Goal: Use online tool/utility: Utilize a website feature to perform a specific function

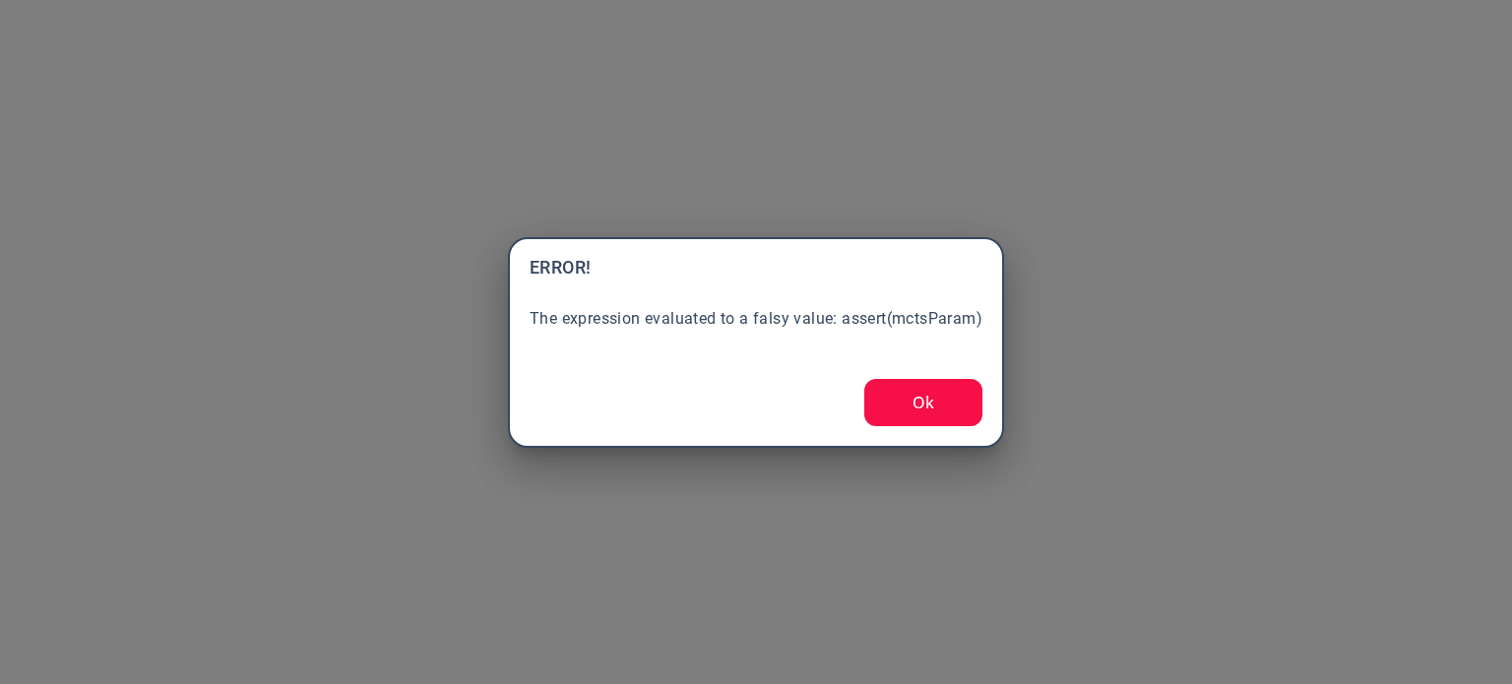
click at [912, 413] on button "Ok" at bounding box center [923, 402] width 118 height 47
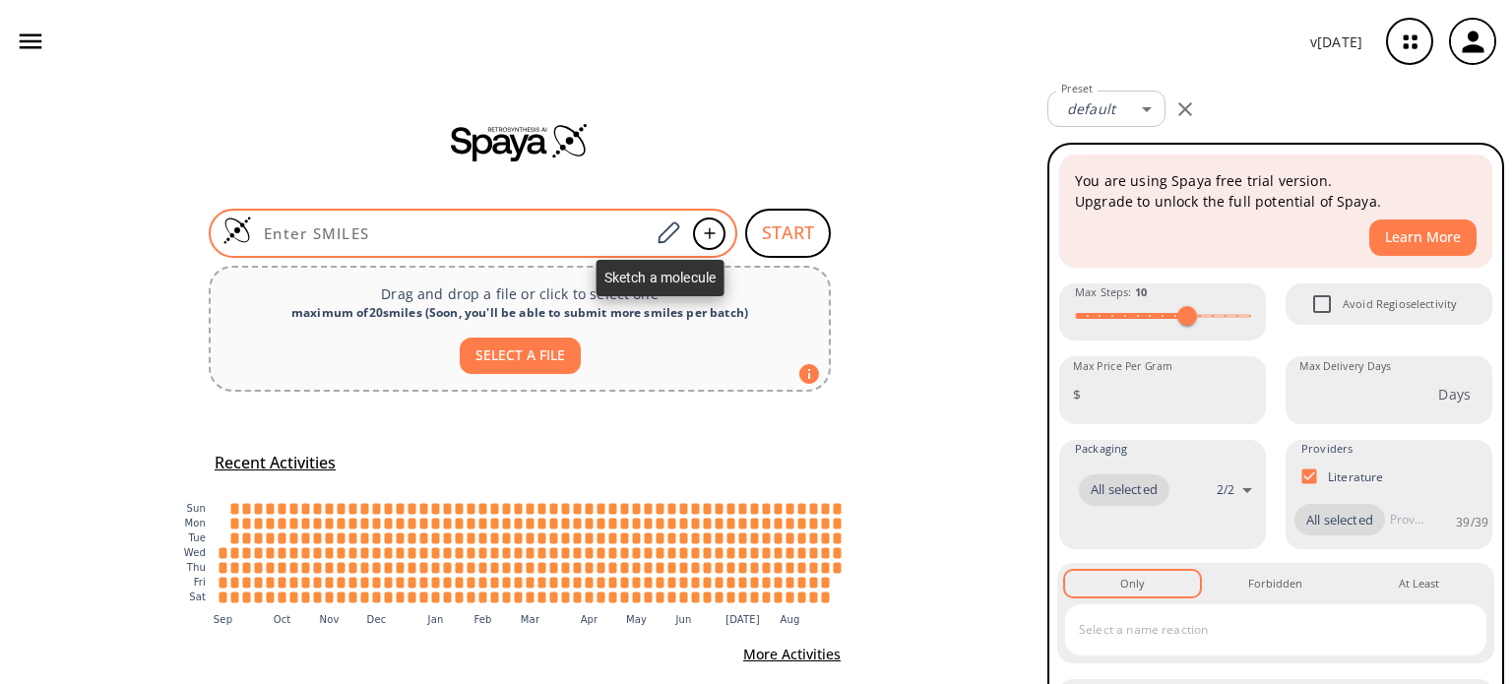
click at [677, 239] on span at bounding box center [667, 233] width 35 height 43
click at [664, 234] on icon at bounding box center [668, 232] width 22 height 22
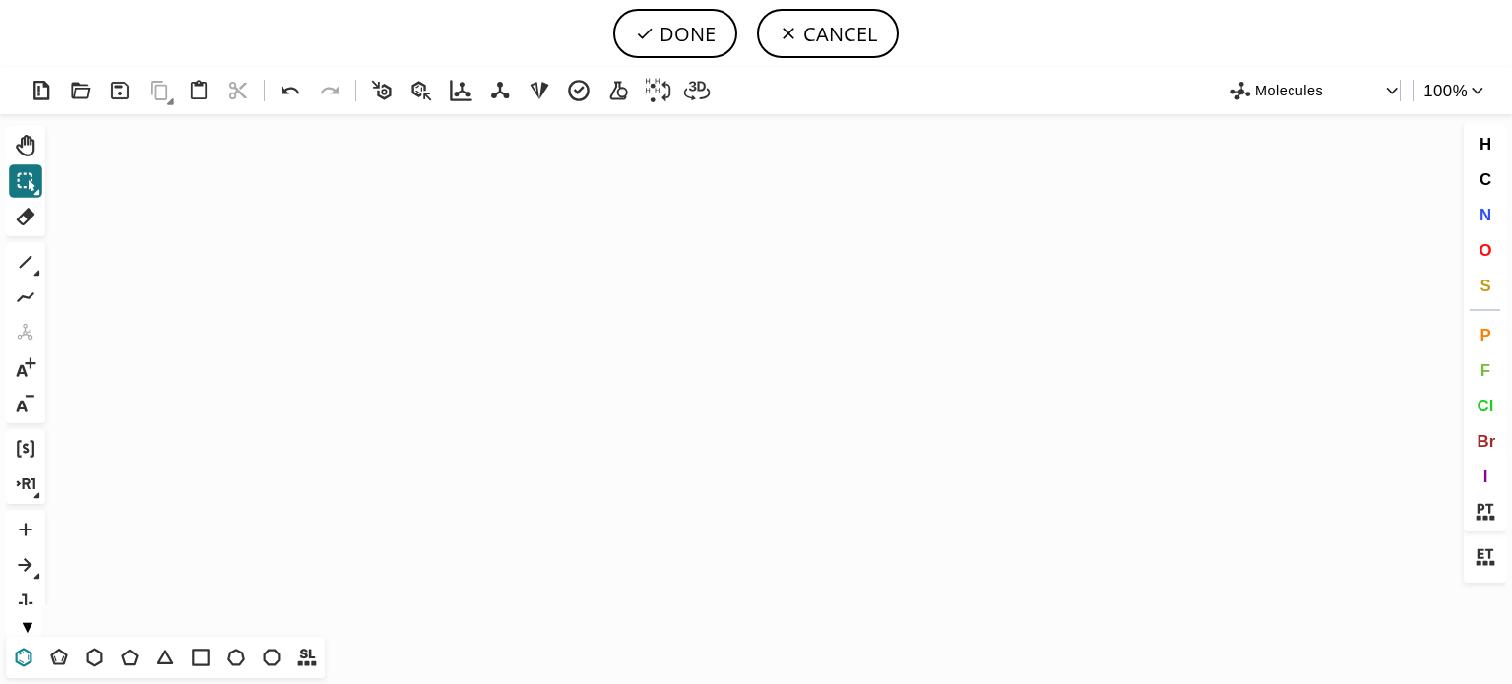
click at [24, 652] on icon at bounding box center [24, 658] width 26 height 26
click at [438, 410] on icon "Created with [PERSON_NAME] 2.3.0" at bounding box center [755, 375] width 1405 height 523
click at [28, 263] on icon at bounding box center [26, 262] width 26 height 26
click at [285, 88] on icon at bounding box center [291, 91] width 29 height 29
click at [527, 397] on icon "Created with [PERSON_NAME] 2.3.0 C H 3" at bounding box center [755, 375] width 1405 height 523
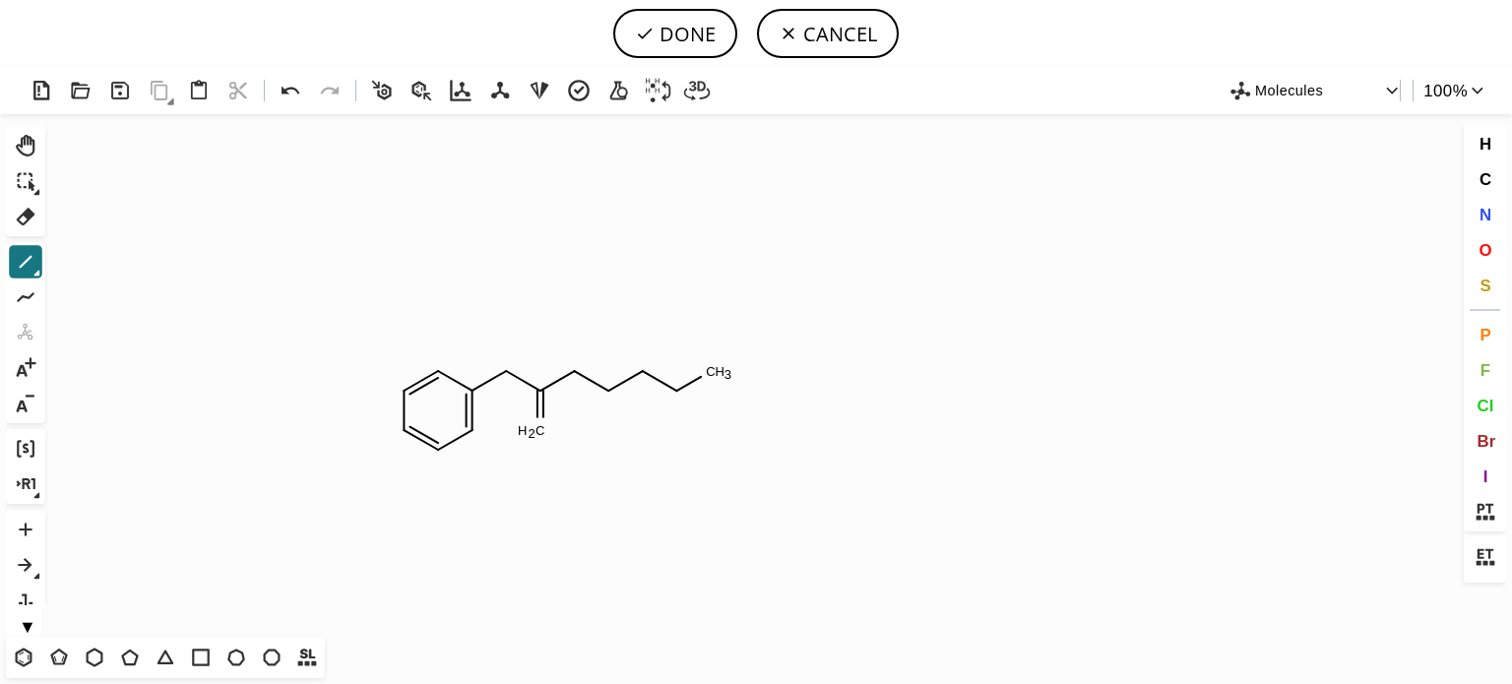
click at [689, 398] on icon "Created with [PERSON_NAME] 2.3.0 C H 3 C H 2" at bounding box center [755, 375] width 1405 height 523
click at [28, 224] on icon at bounding box center [26, 217] width 26 height 26
click at [718, 374] on tspan "H" at bounding box center [719, 371] width 10 height 15
click at [673, 416] on icon at bounding box center [676, 404] width 21 height 38
click at [675, 431] on tspan "C" at bounding box center [677, 430] width 10 height 15
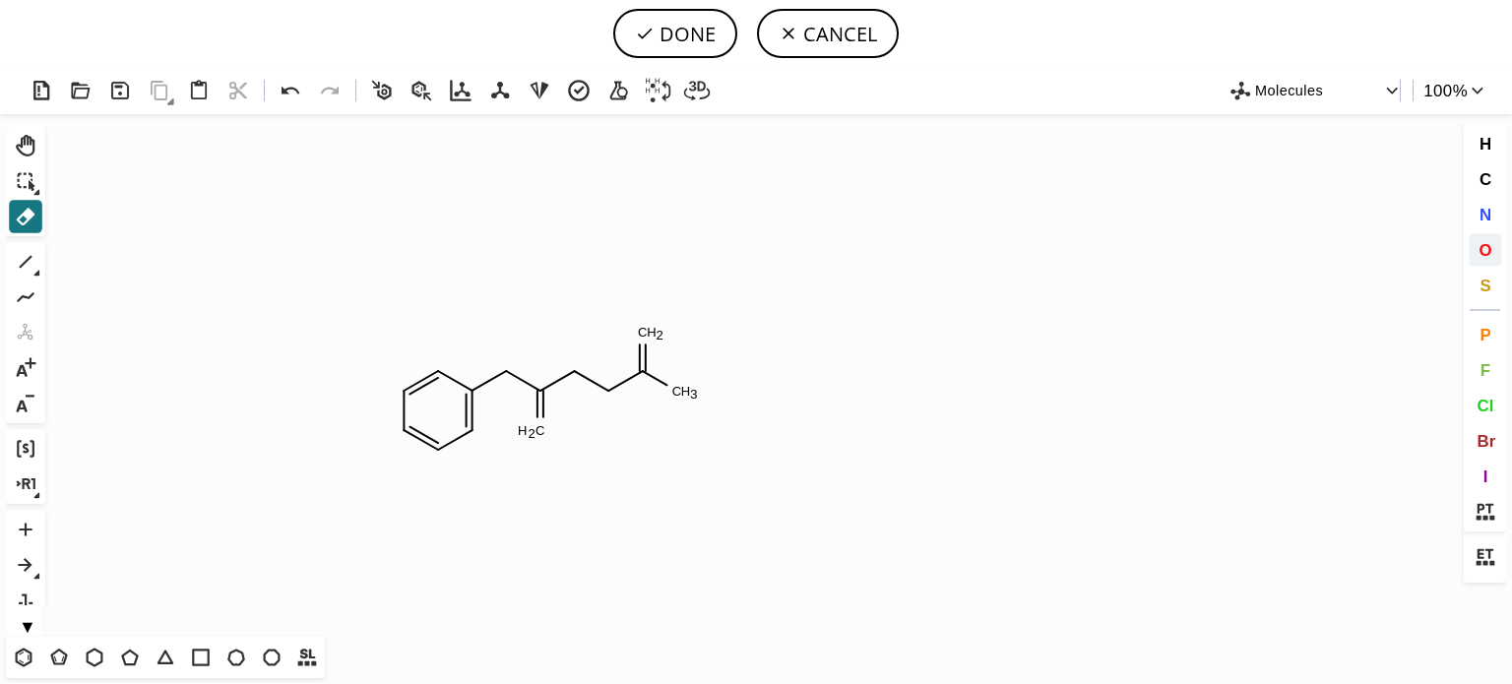
click at [1483, 255] on span "O" at bounding box center [1484, 249] width 13 height 19
click at [540, 436] on tspan "O" at bounding box center [540, 436] width 10 height 15
drag, startPoint x: 650, startPoint y: 334, endPoint x: 820, endPoint y: 322, distance: 170.7
click at [653, 334] on tspan "O" at bounding box center [650, 334] width 10 height 15
click at [1483, 215] on span "N" at bounding box center [1484, 214] width 12 height 19
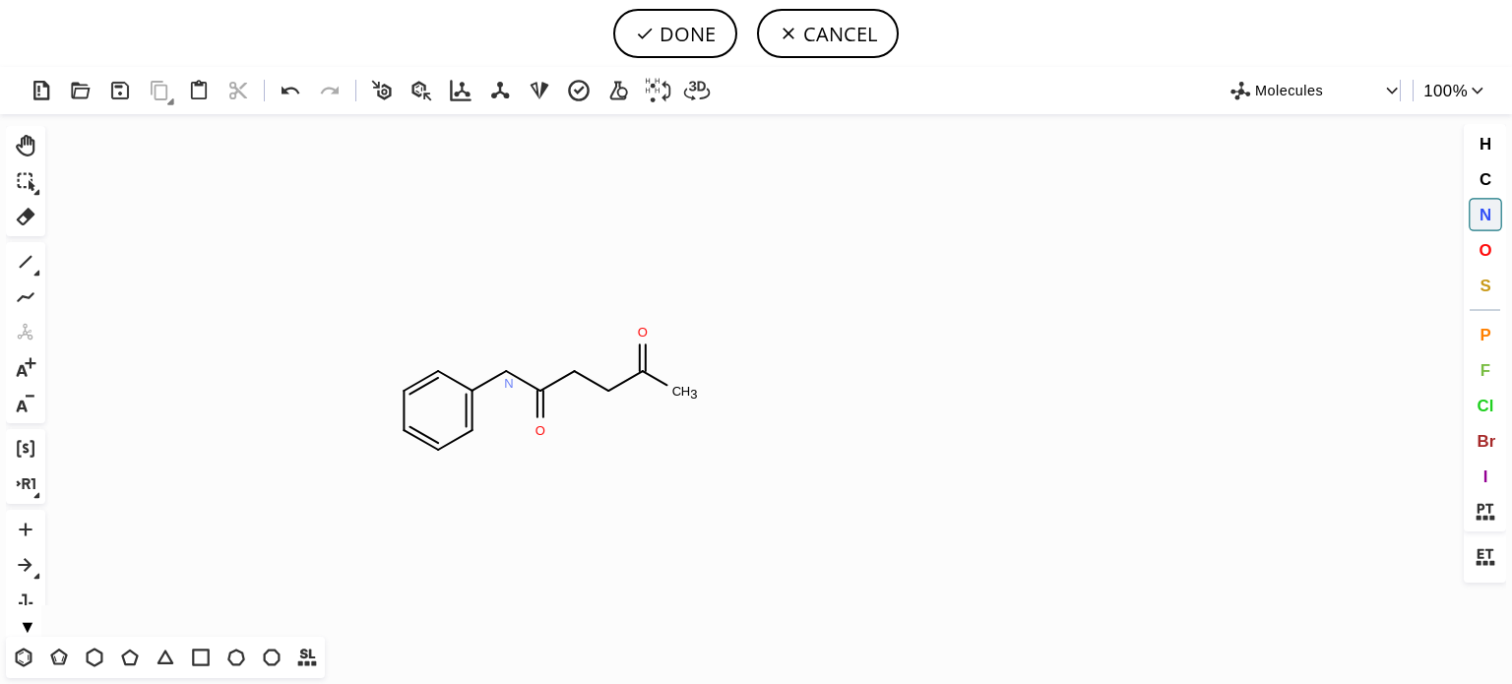
click at [509, 383] on tspan "N" at bounding box center [509, 383] width 10 height 15
click at [697, 34] on button "DONE" at bounding box center [675, 33] width 124 height 49
type input "C1C=CC=C(NC(=O)CCC(=O)C)C=1"
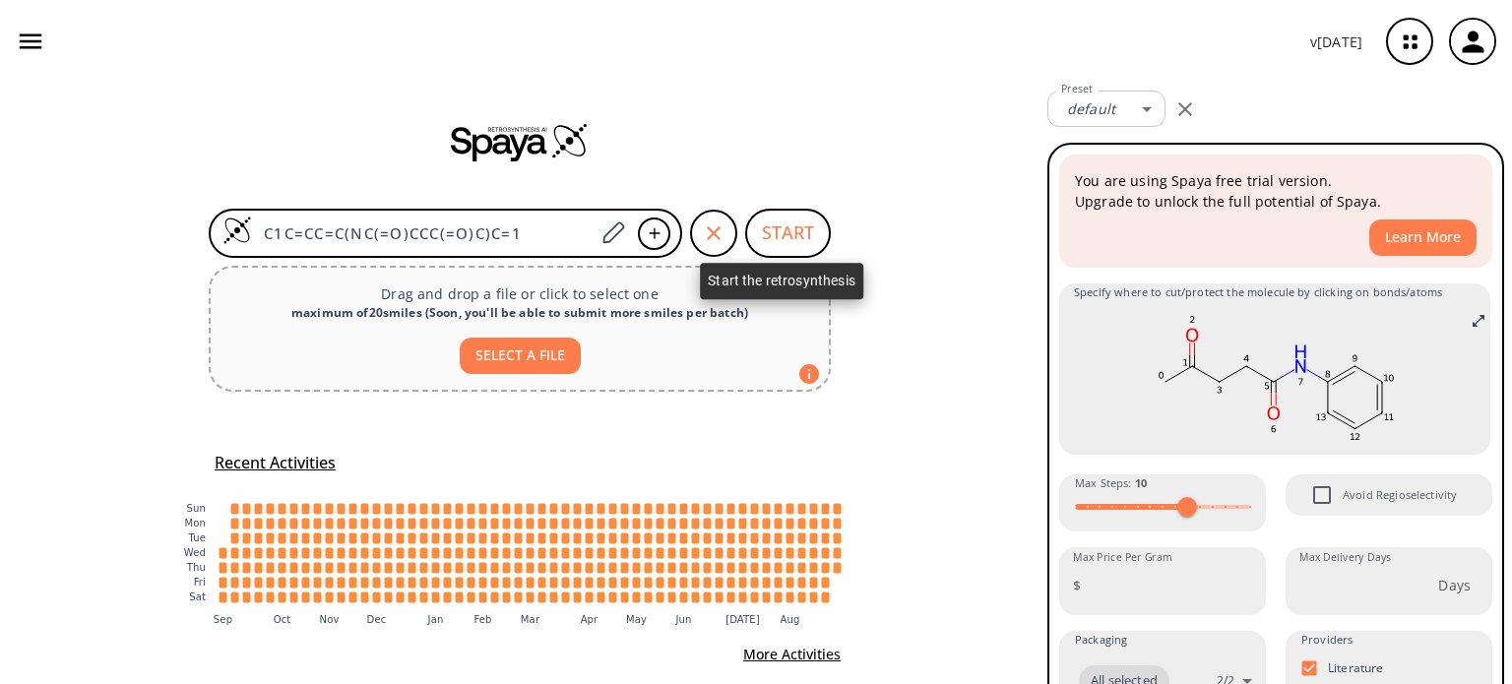
click at [784, 238] on button "START" at bounding box center [788, 233] width 86 height 49
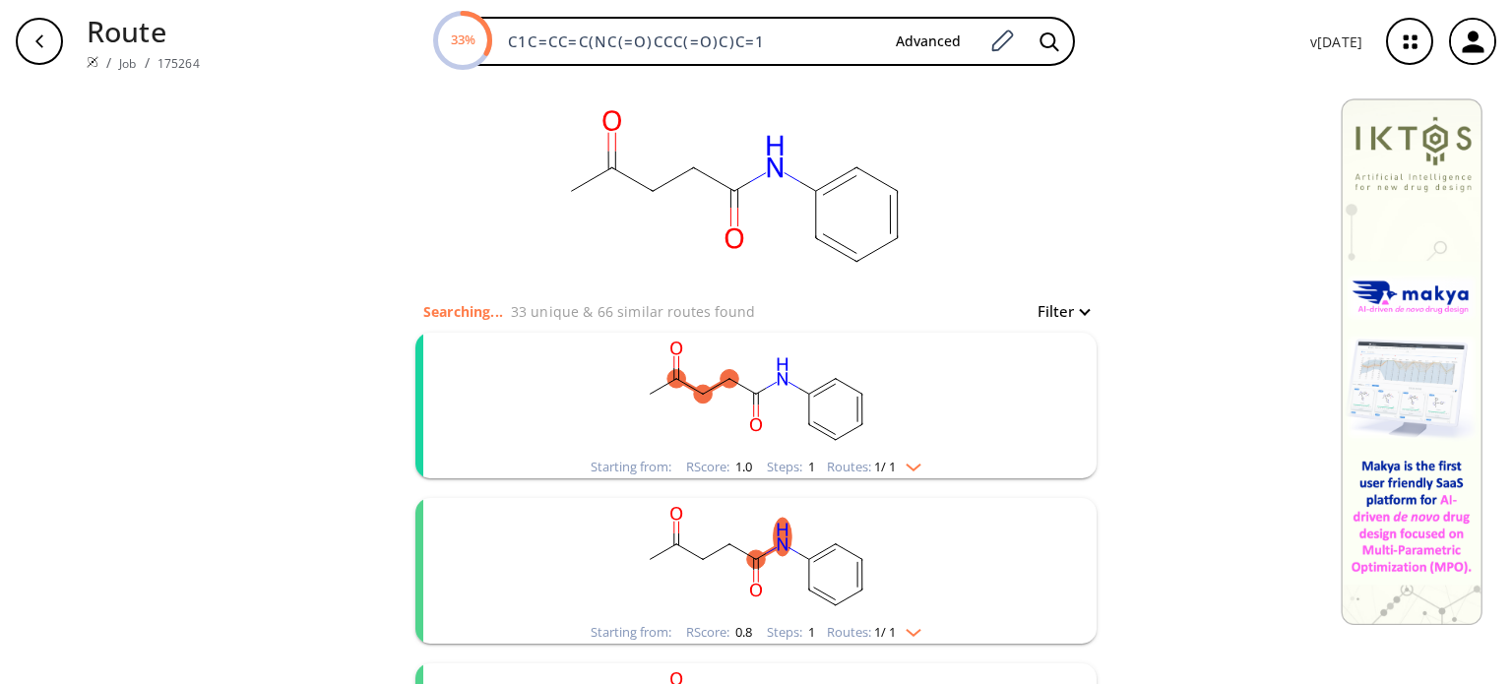
click at [909, 464] on img "clusters" at bounding box center [909, 464] width 26 height 16
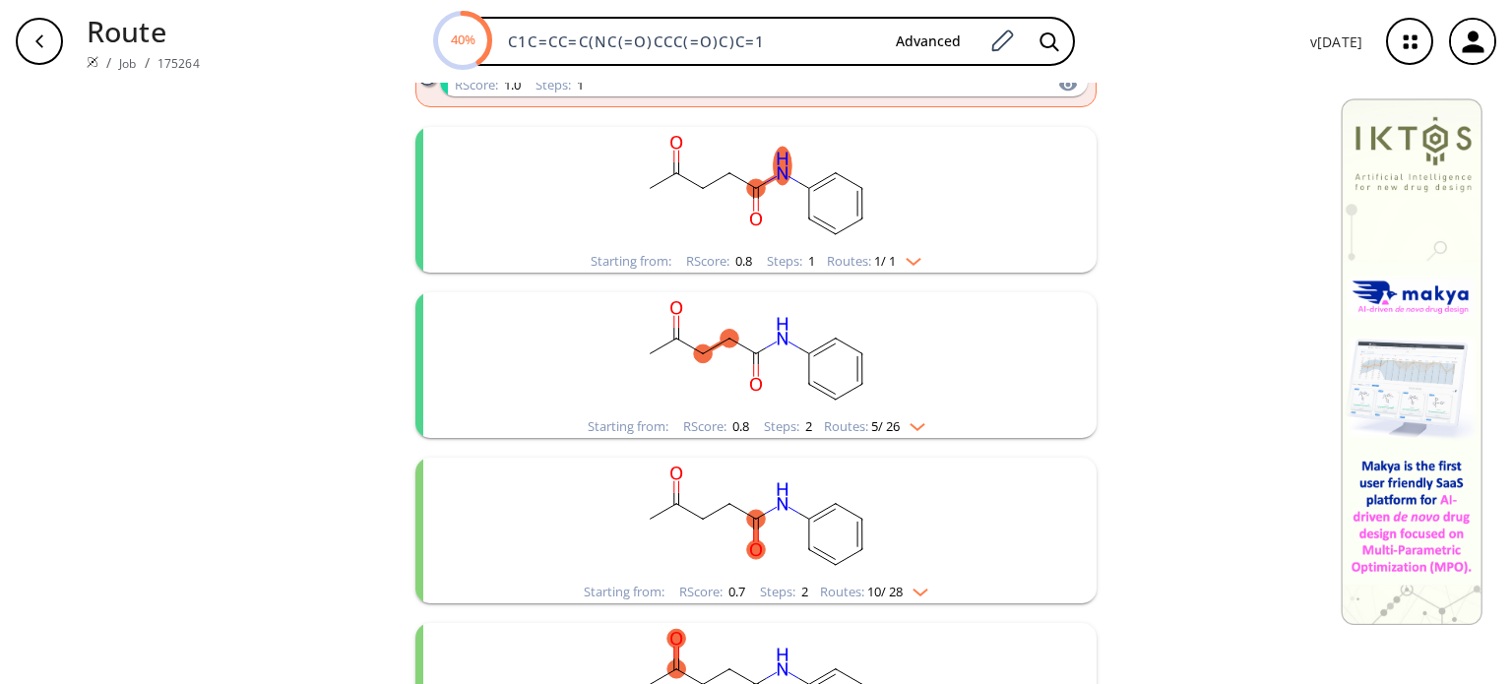
scroll to position [590, 0]
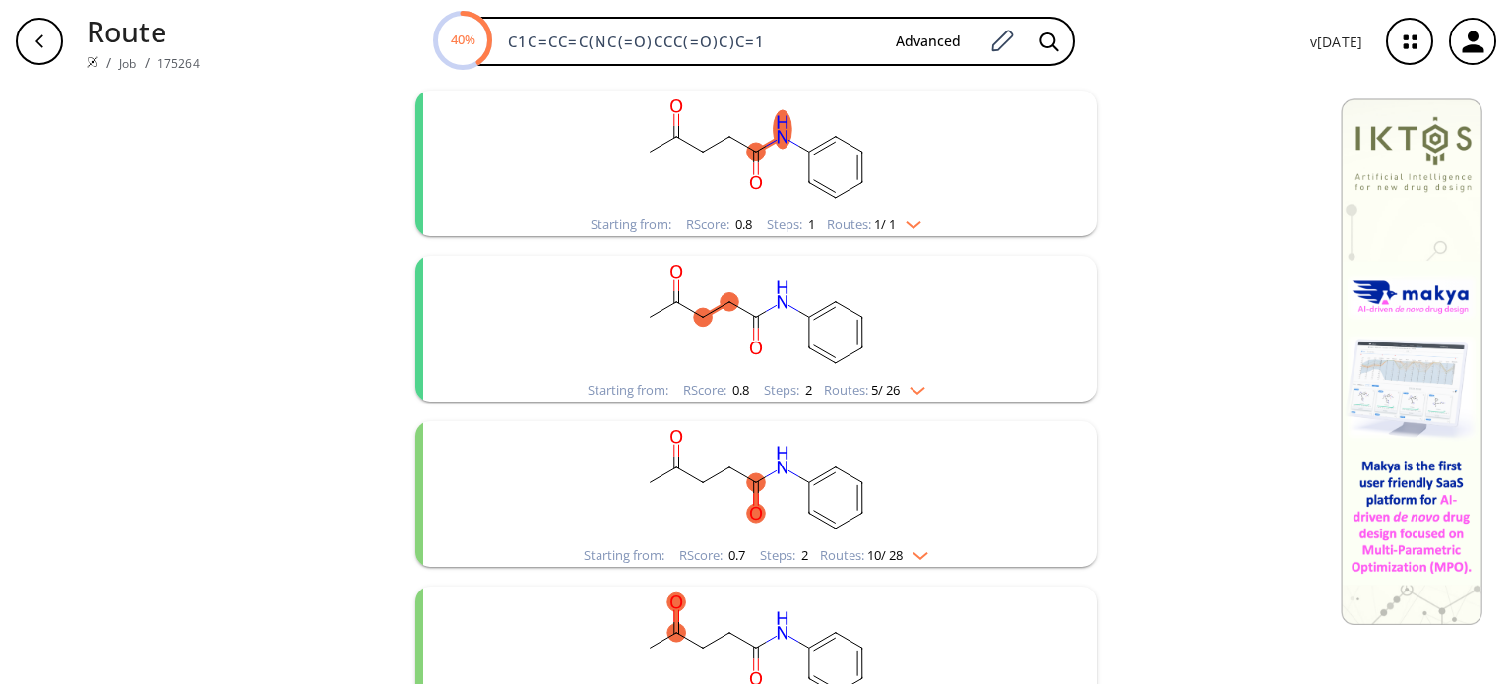
click at [916, 230] on div "Routes: 1 / 1" at bounding box center [874, 224] width 94 height 13
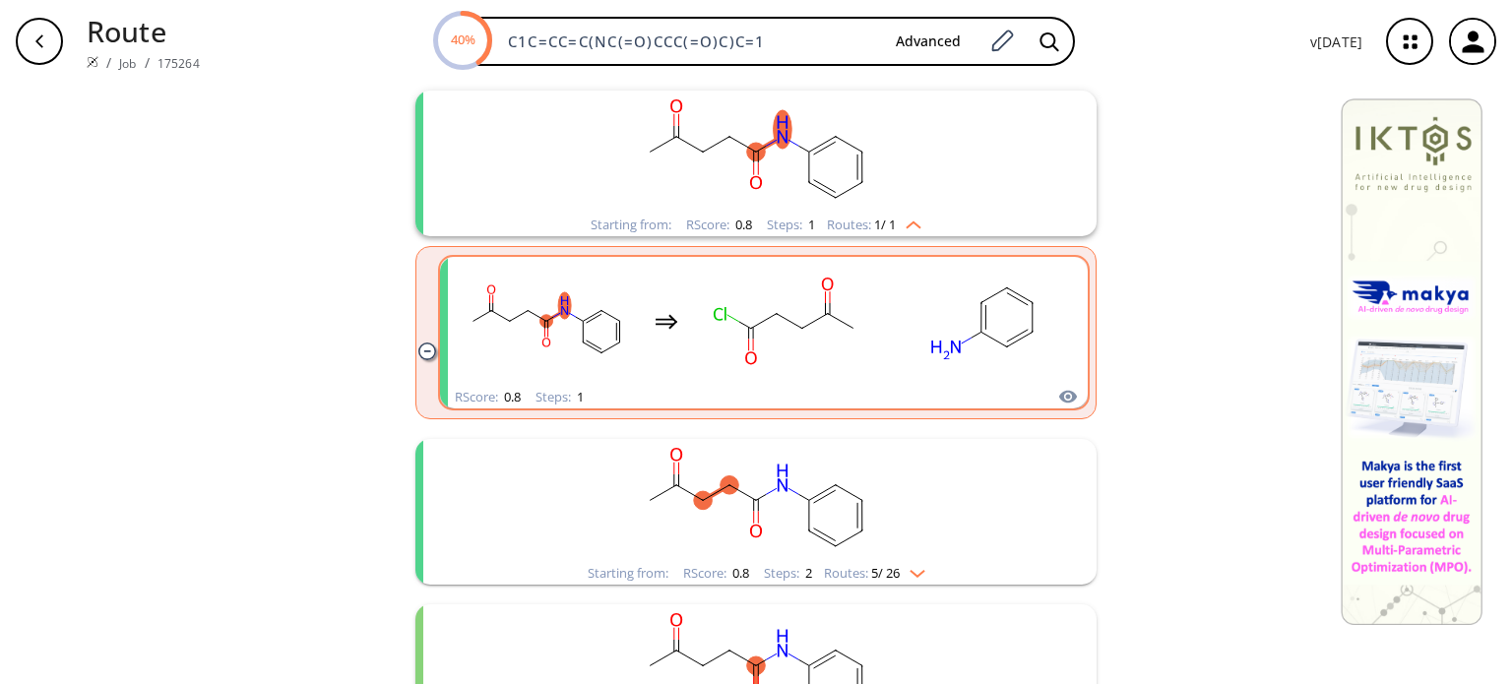
click at [843, 329] on ellipse "clusters" at bounding box center [852, 329] width 18 height 18
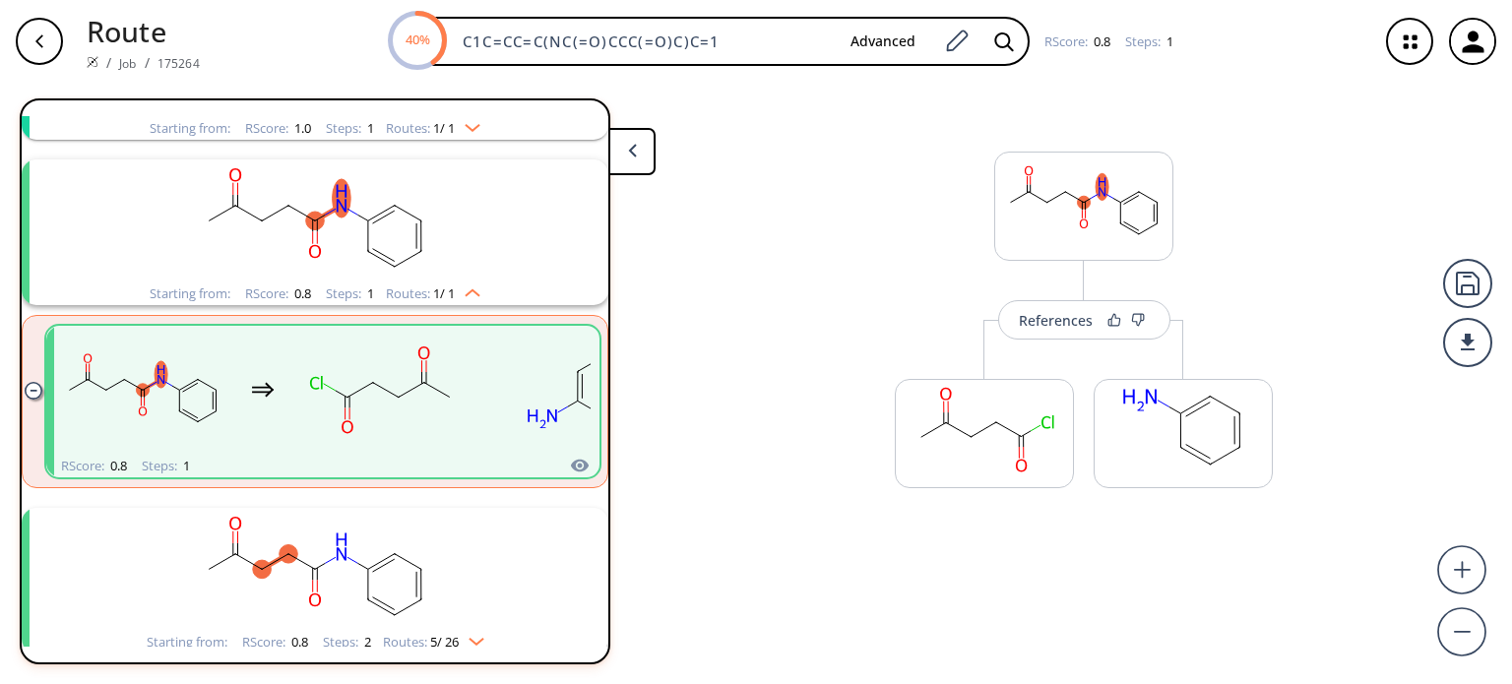
scroll to position [209, 0]
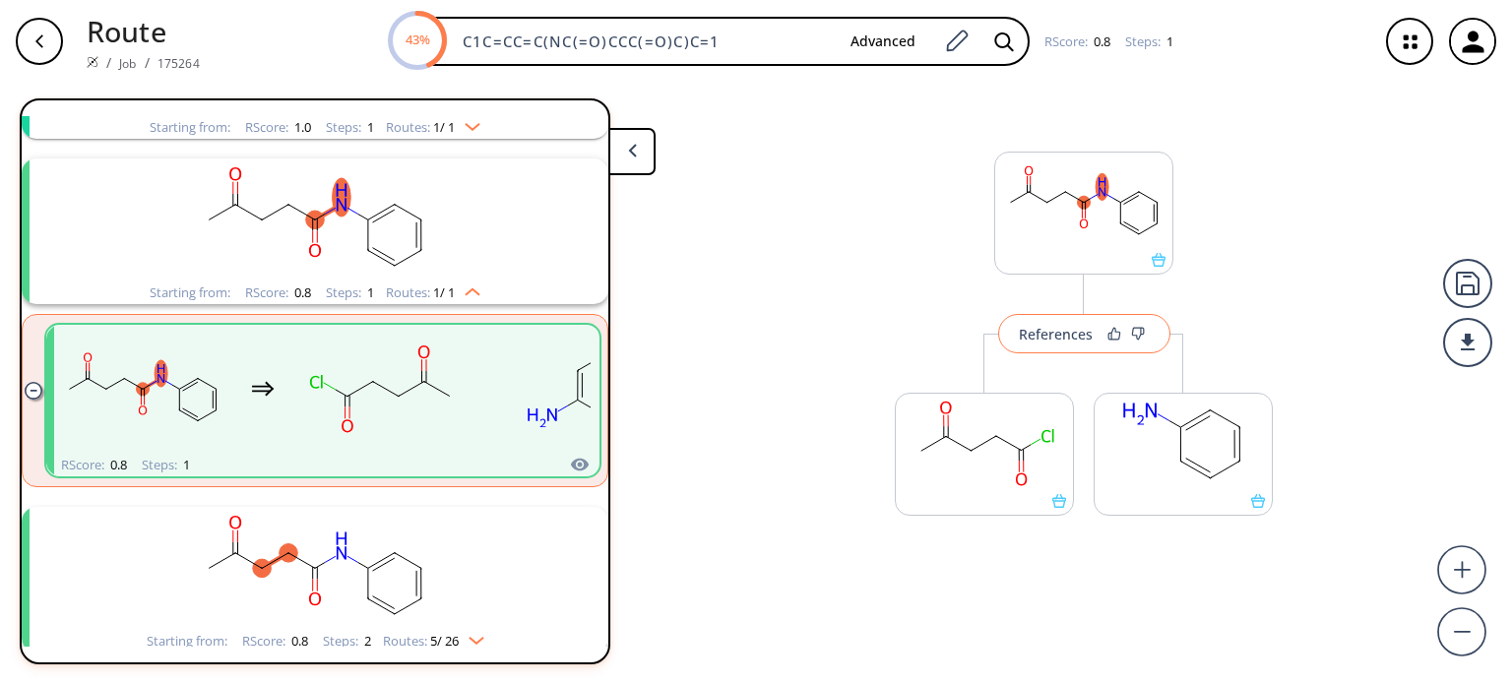
click at [1061, 334] on div "References" at bounding box center [1056, 334] width 74 height 13
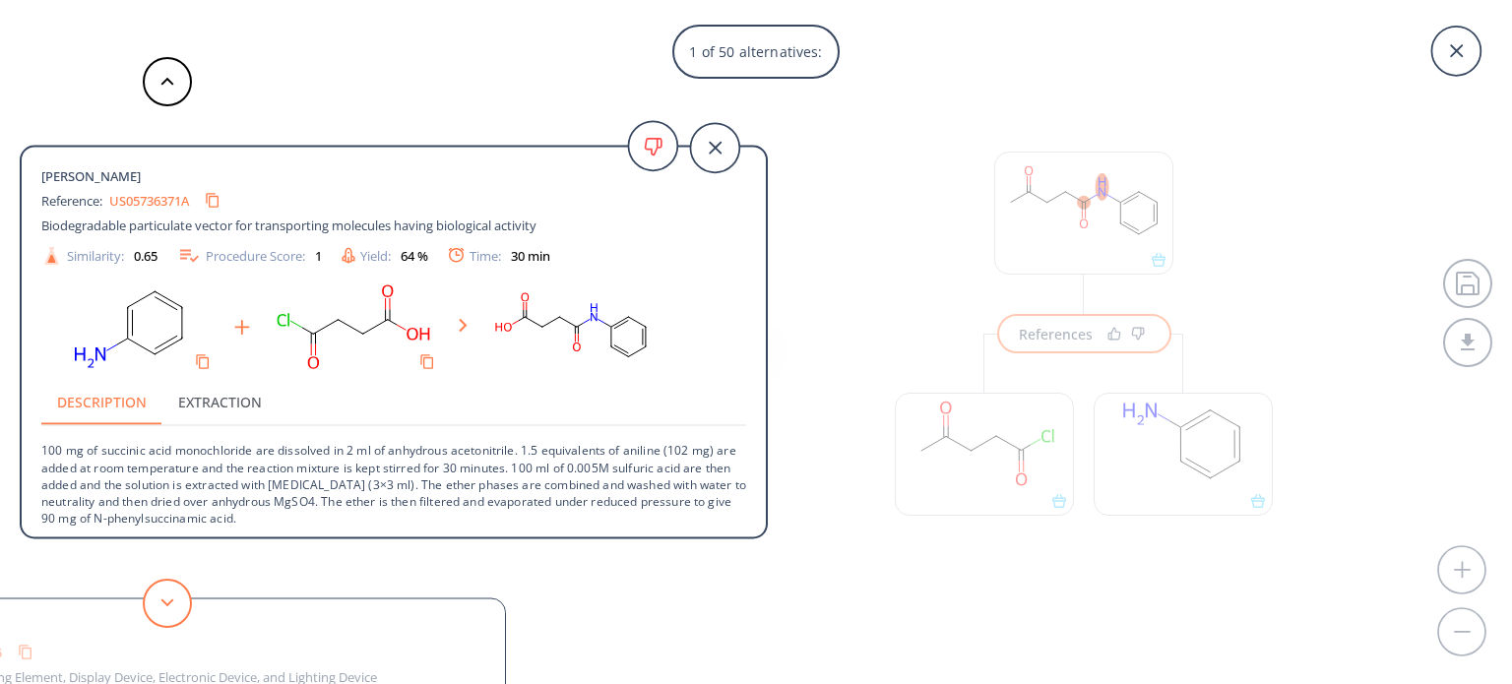
click at [185, 602] on button at bounding box center [167, 603] width 49 height 49
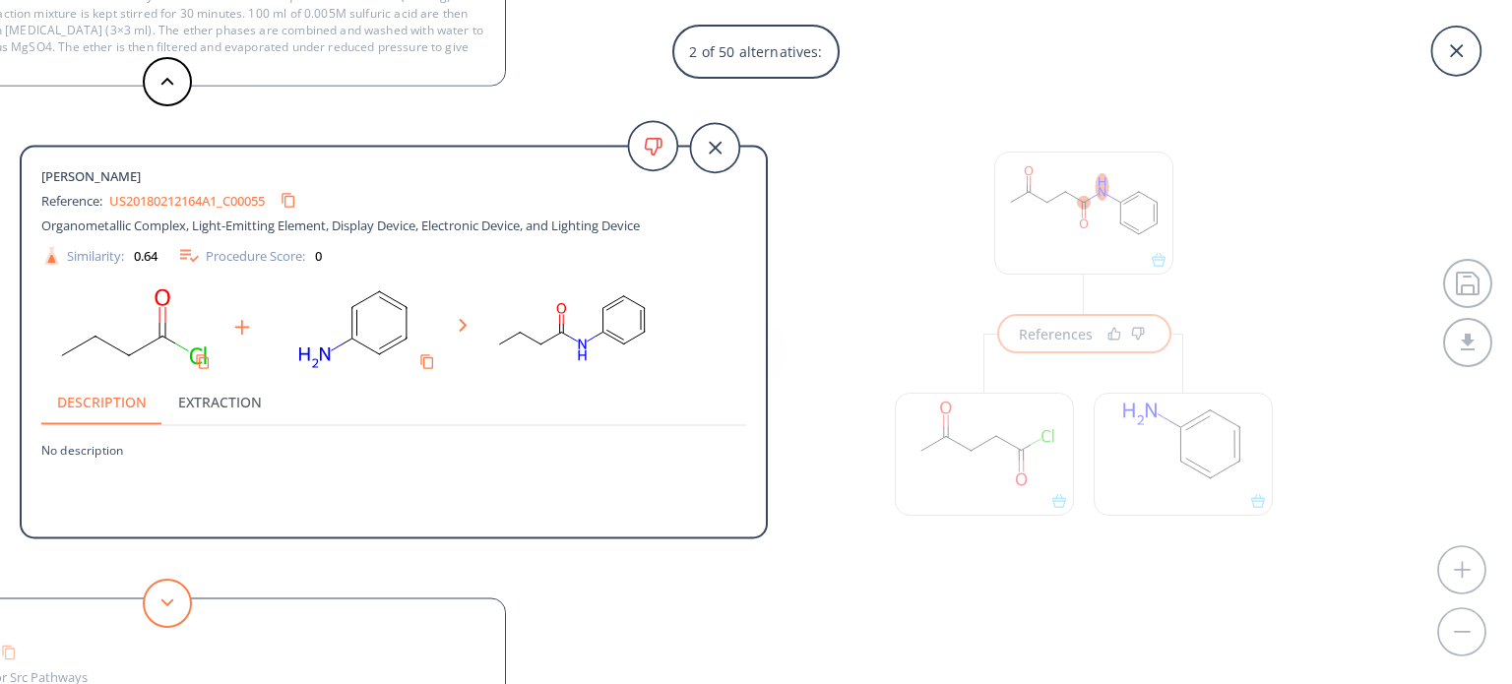
click at [185, 602] on button at bounding box center [167, 603] width 49 height 49
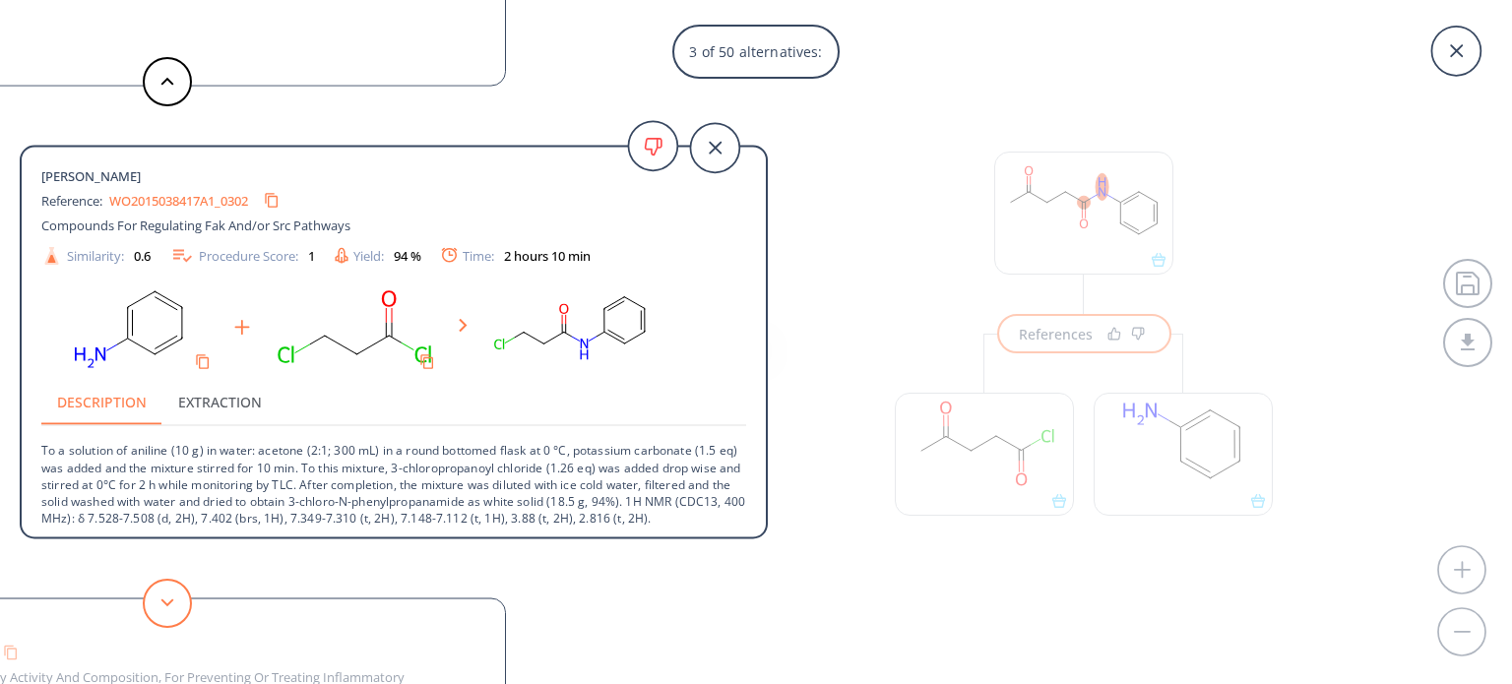
click at [185, 602] on button at bounding box center [167, 603] width 49 height 49
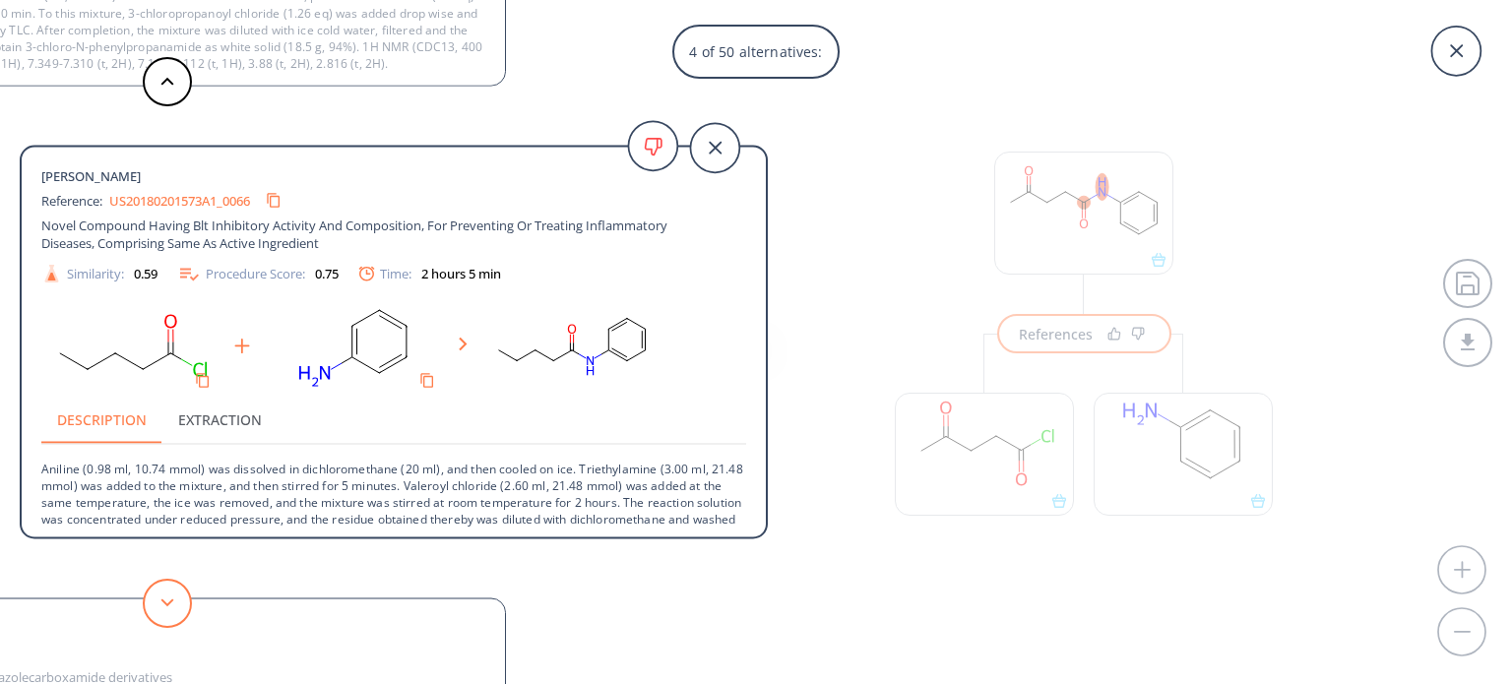
click at [173, 608] on button at bounding box center [167, 603] width 49 height 49
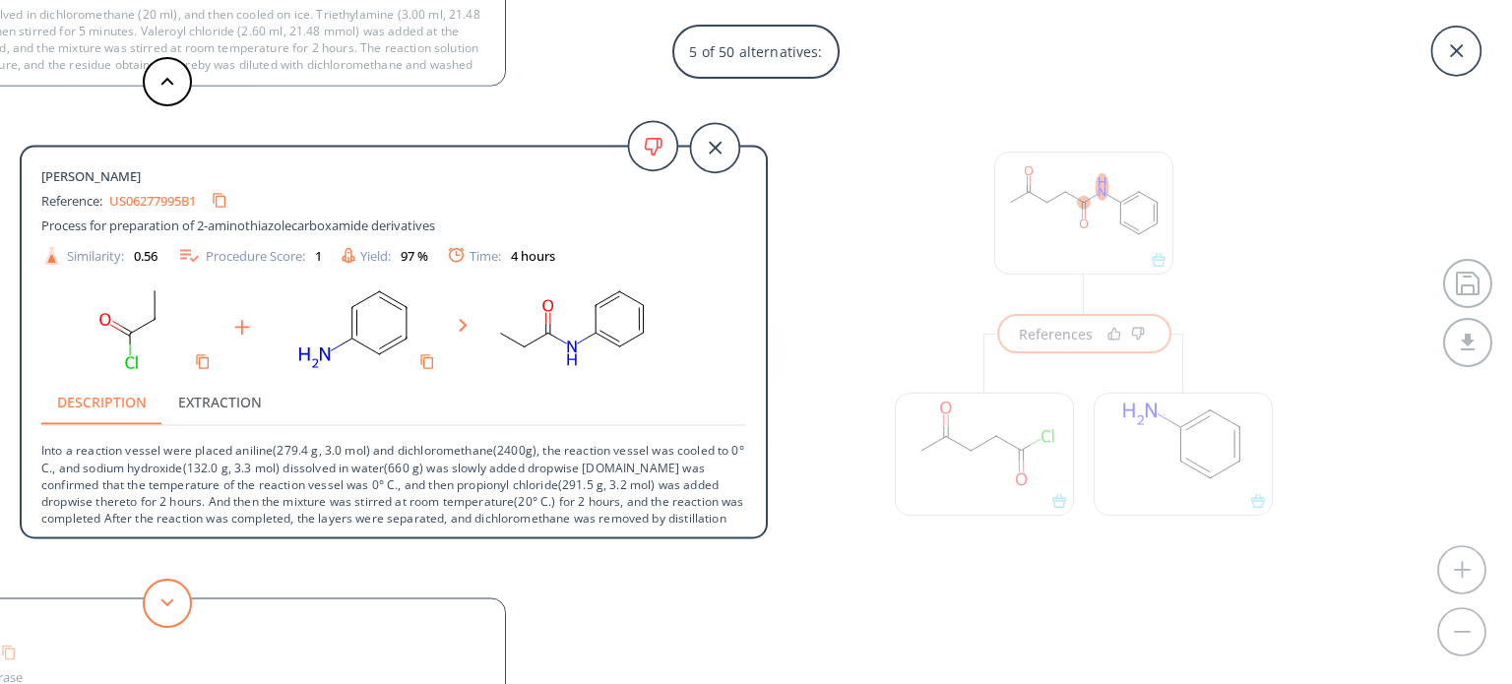
click at [173, 608] on button at bounding box center [167, 603] width 49 height 49
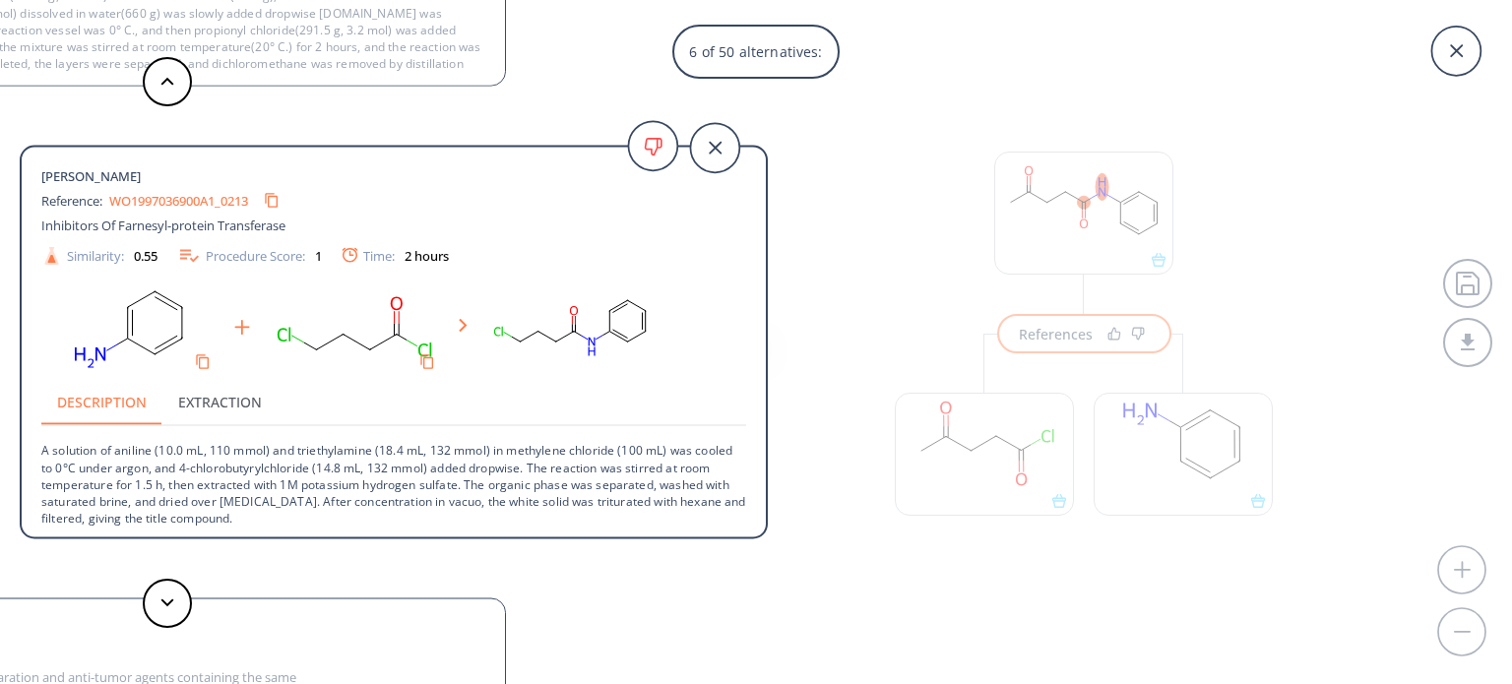
click at [1019, 471] on div "6 of 50 alternatives: [PERSON_NAME] Reference: US05736371A Biodegradable partic…" at bounding box center [756, 342] width 1512 height 684
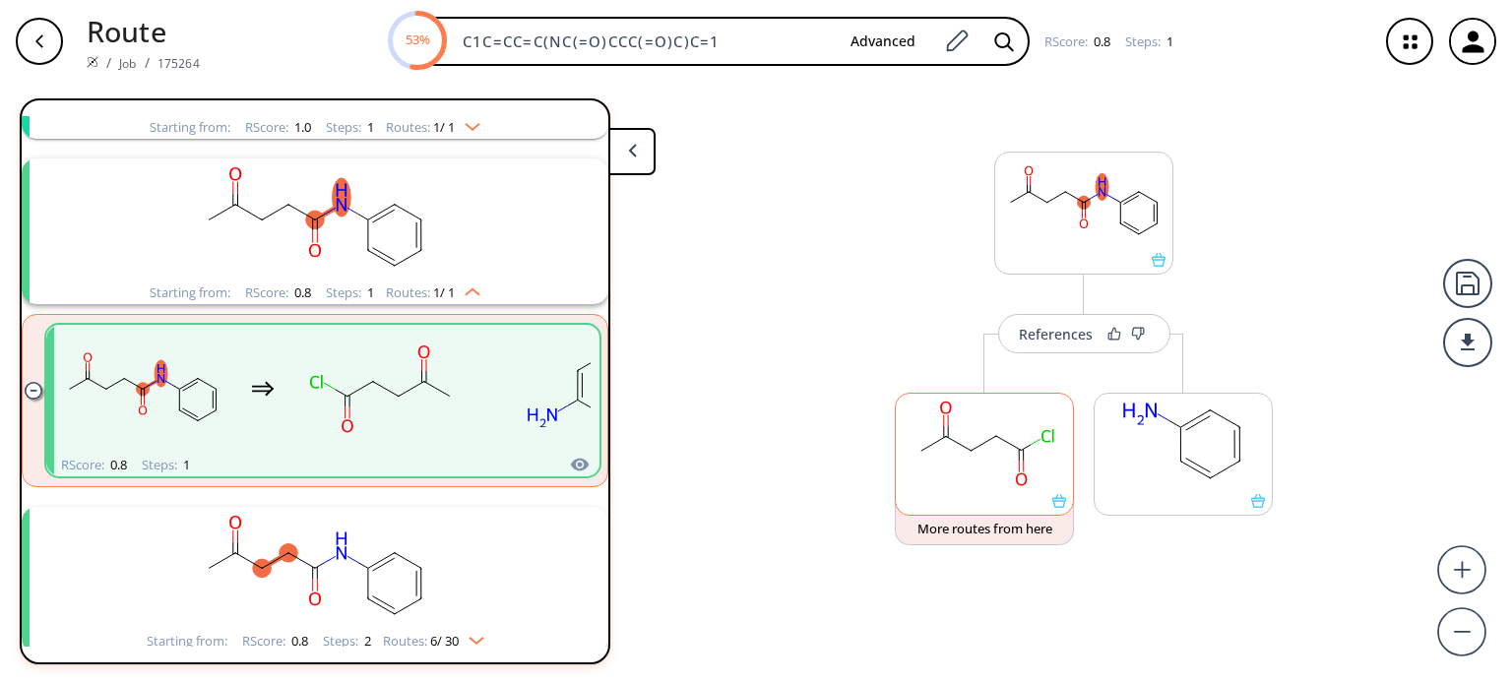
click at [1005, 471] on rect at bounding box center [984, 444] width 177 height 100
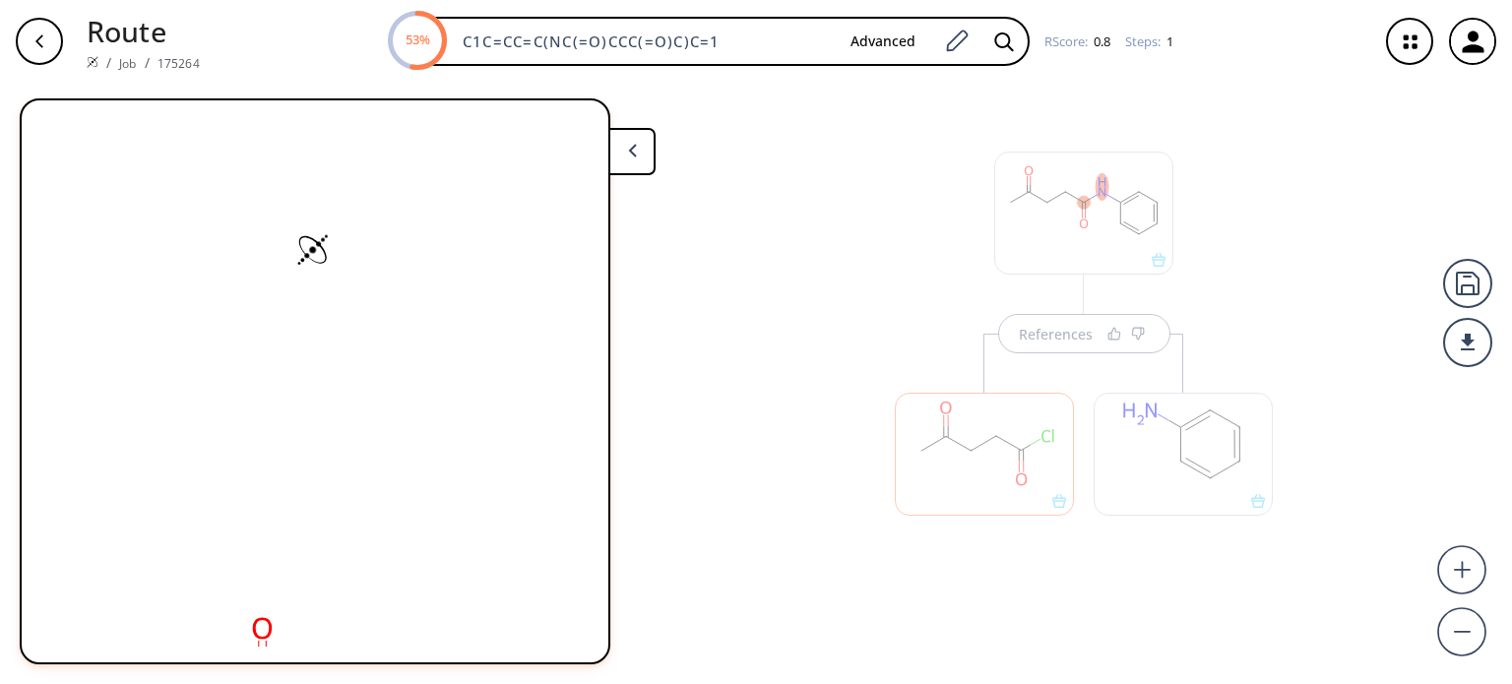
scroll to position [0, 0]
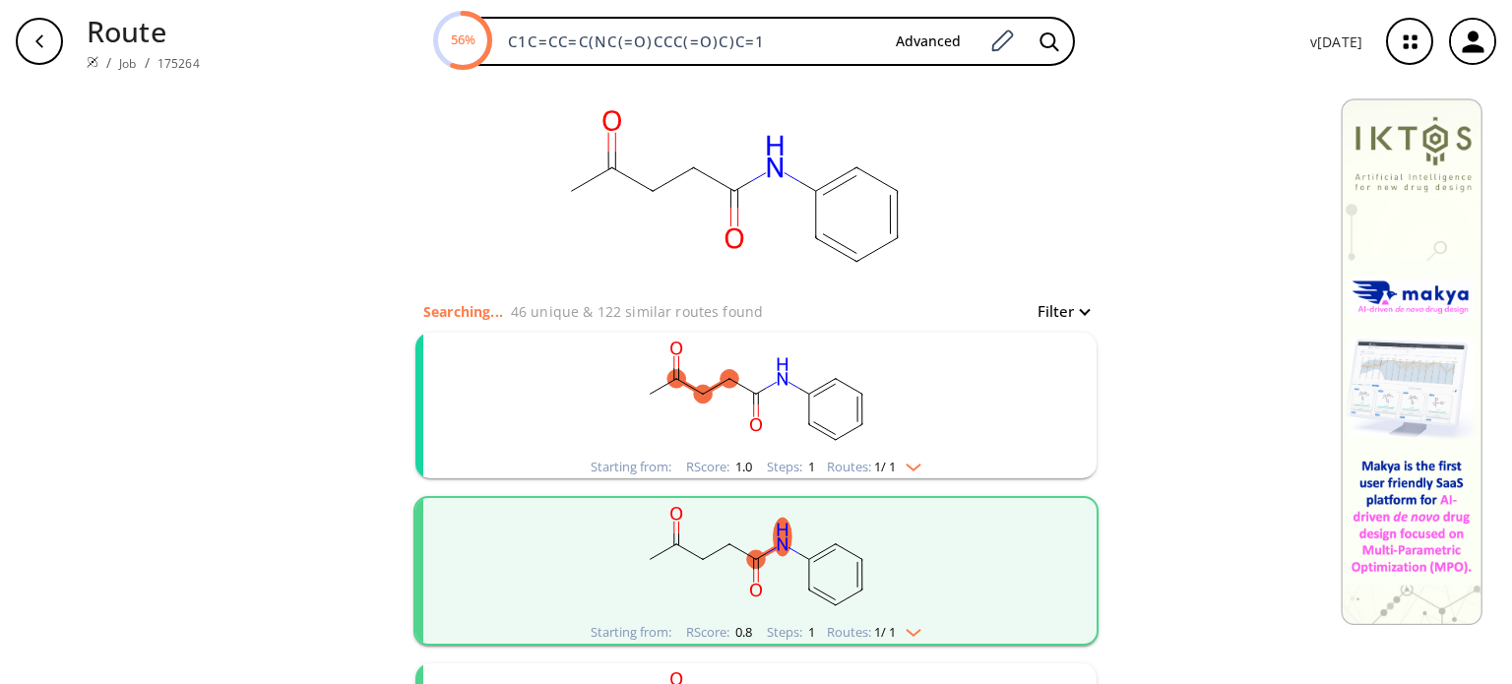
click at [921, 617] on rect "clusters" at bounding box center [756, 559] width 512 height 123
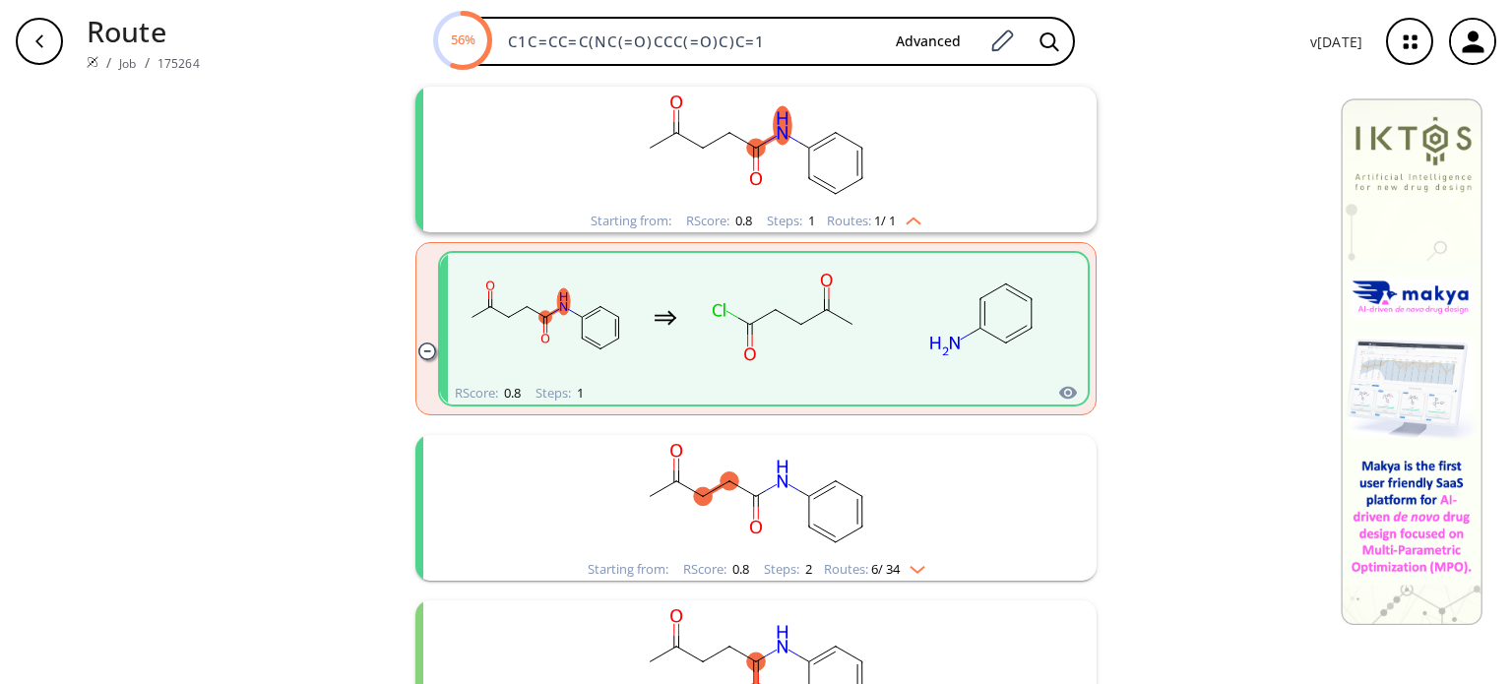
scroll to position [590, 0]
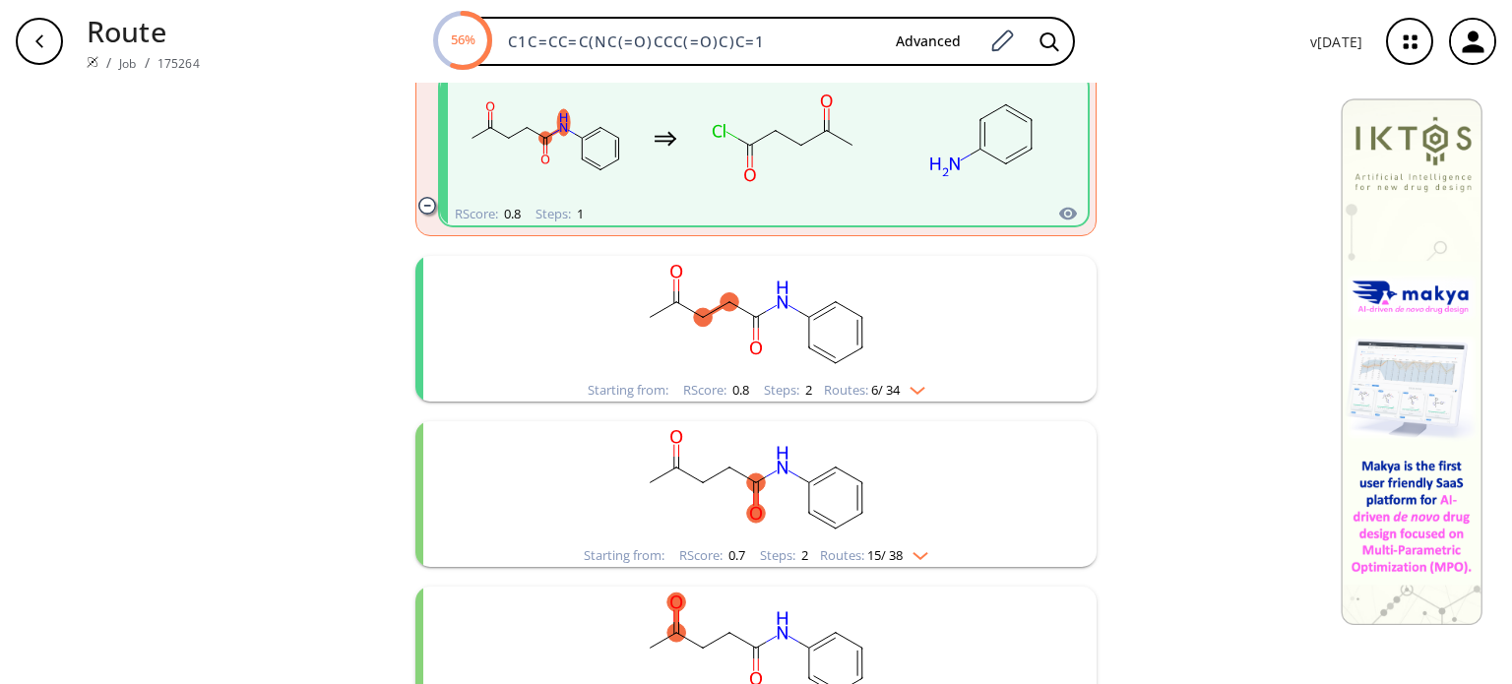
click at [921, 386] on img "clusters" at bounding box center [913, 387] width 26 height 16
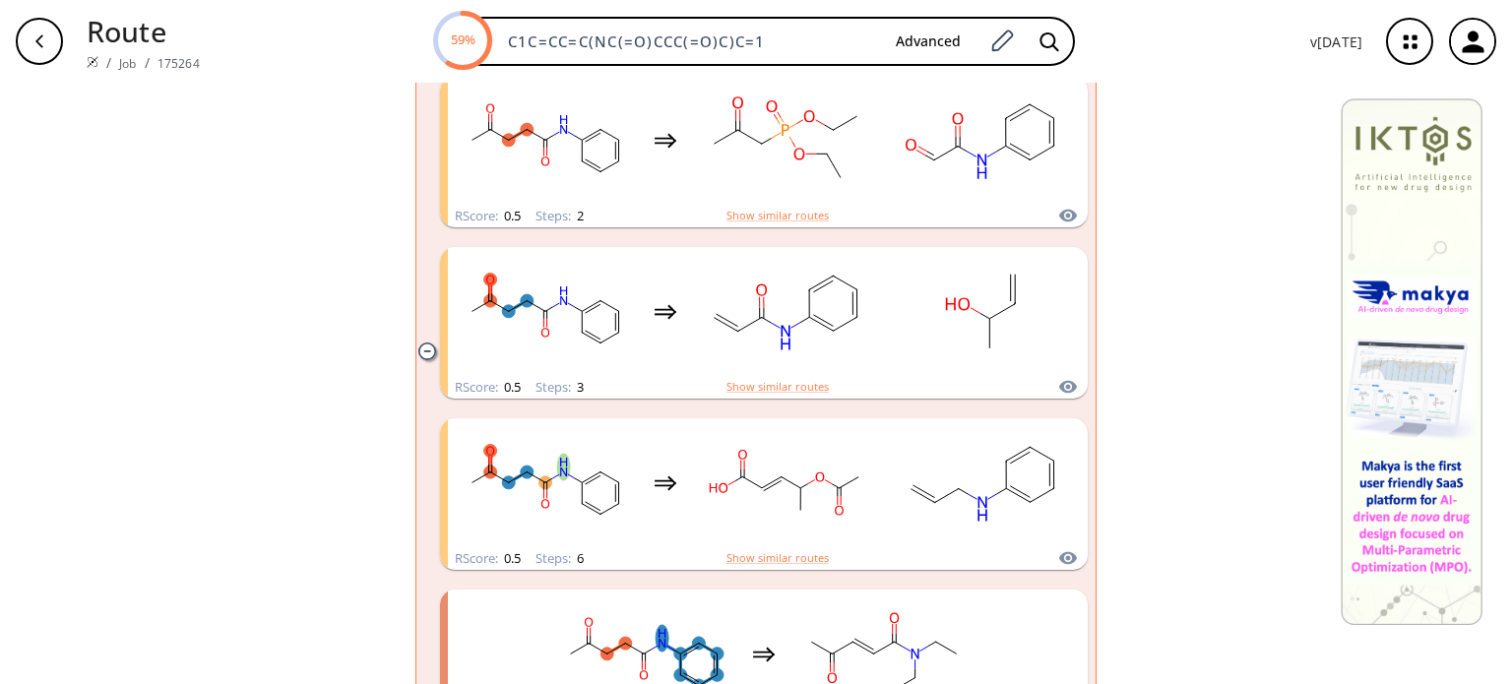
scroll to position [1575, 0]
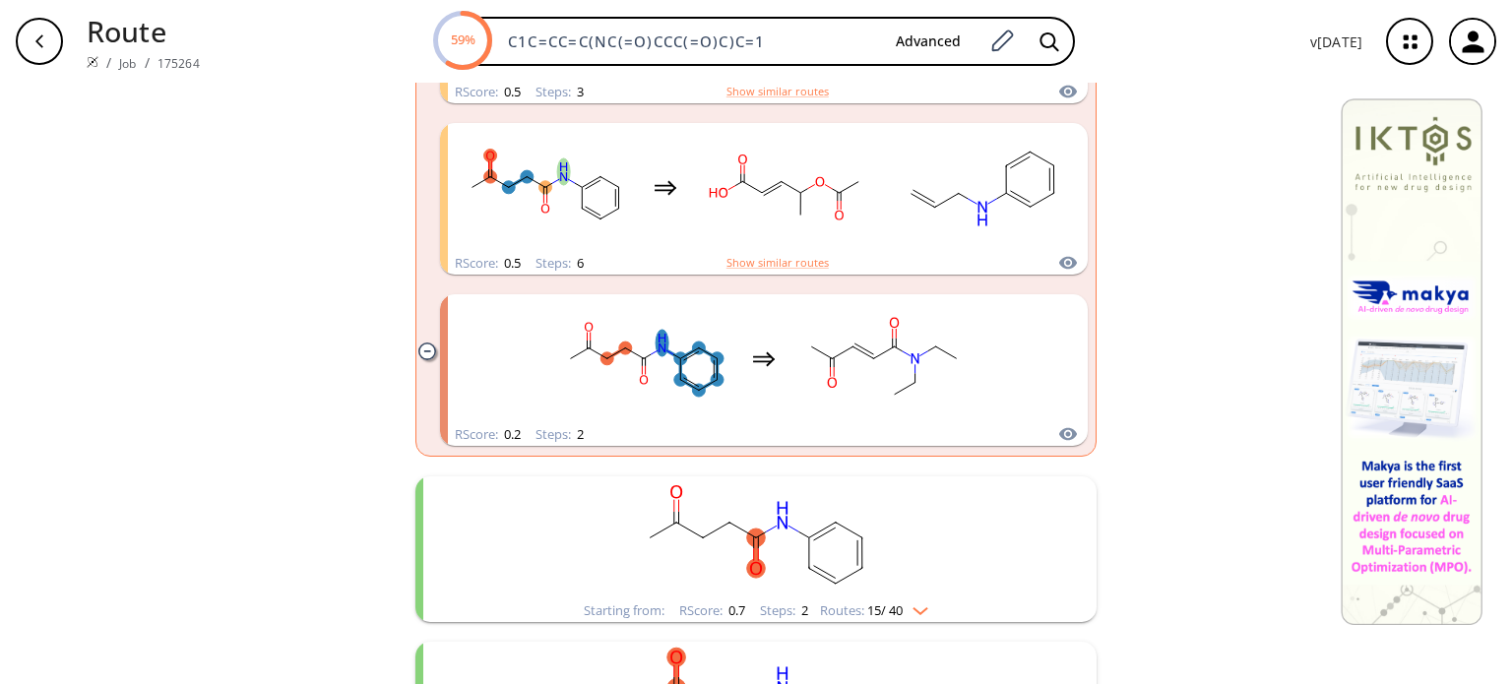
click at [918, 612] on img "clusters" at bounding box center [915, 607] width 26 height 16
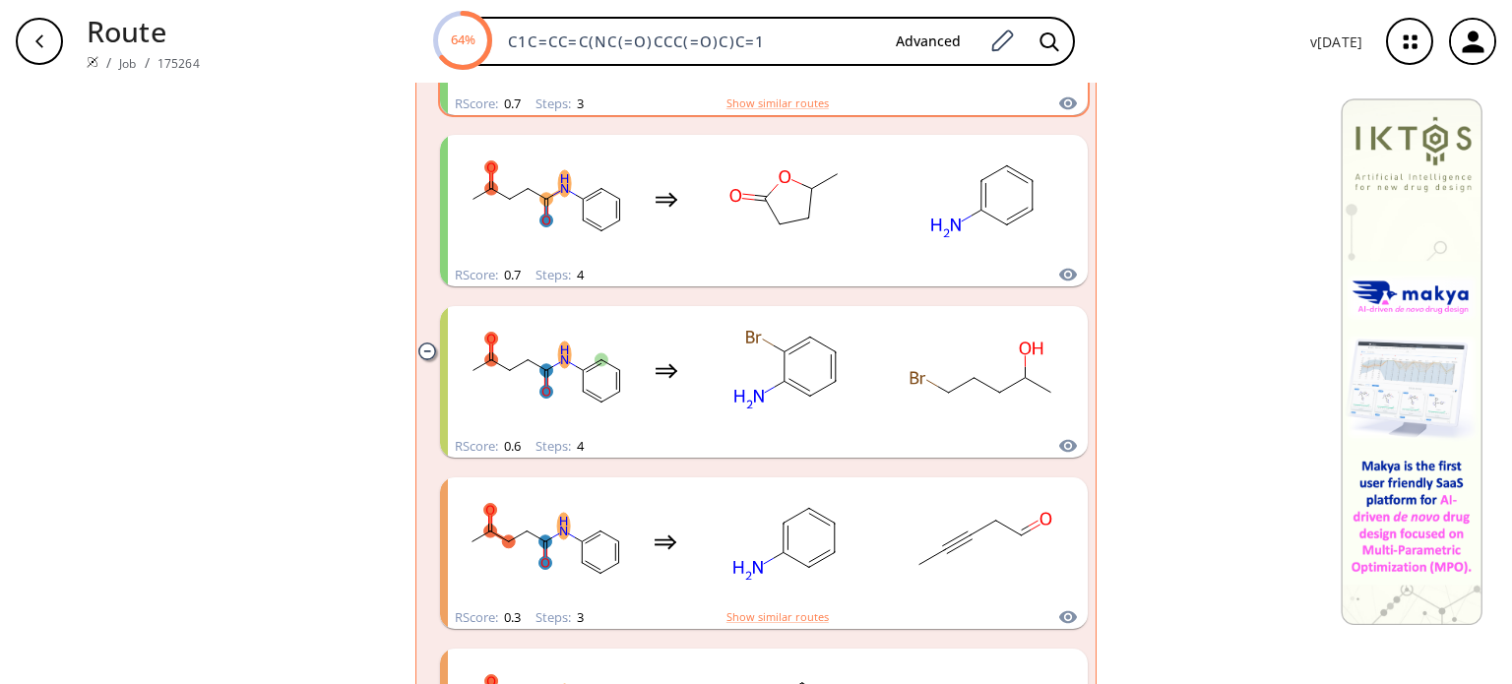
scroll to position [2756, 0]
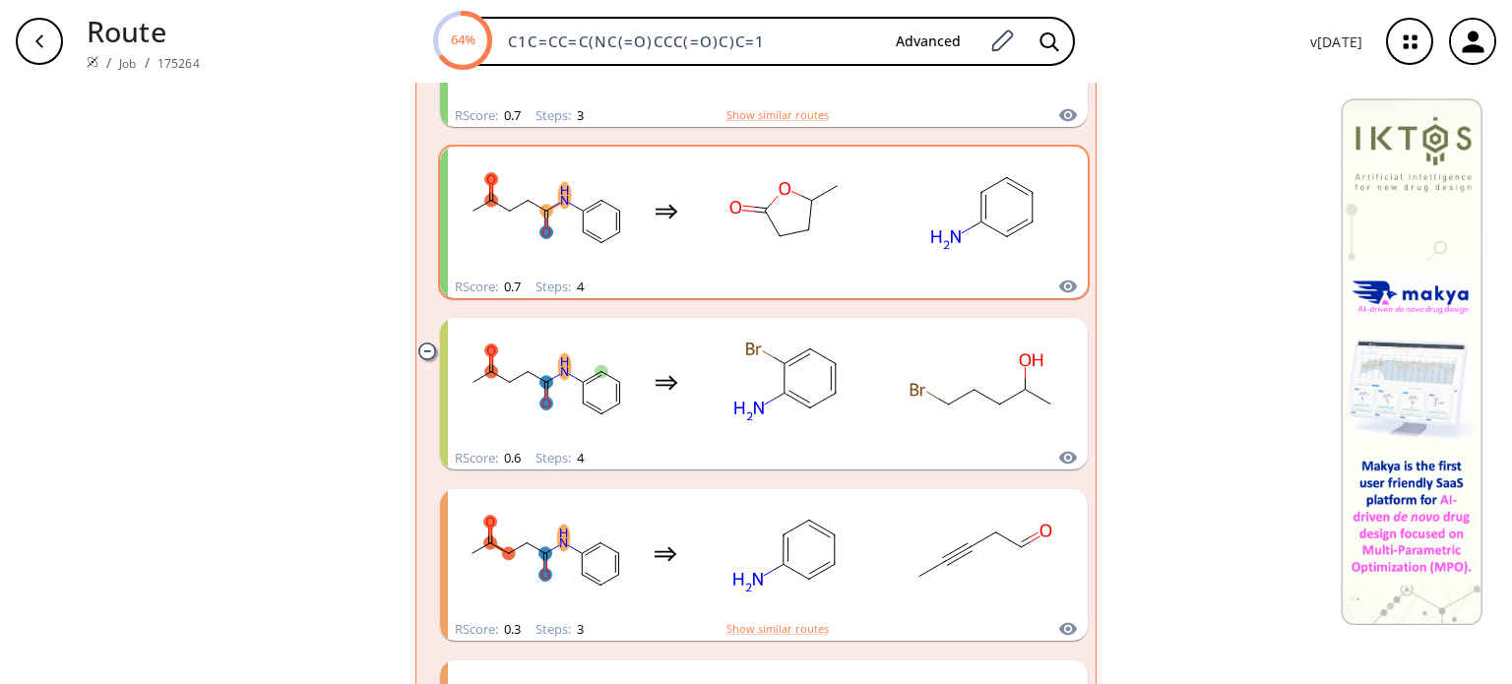
click at [815, 265] on rect "clusters" at bounding box center [786, 211] width 177 height 123
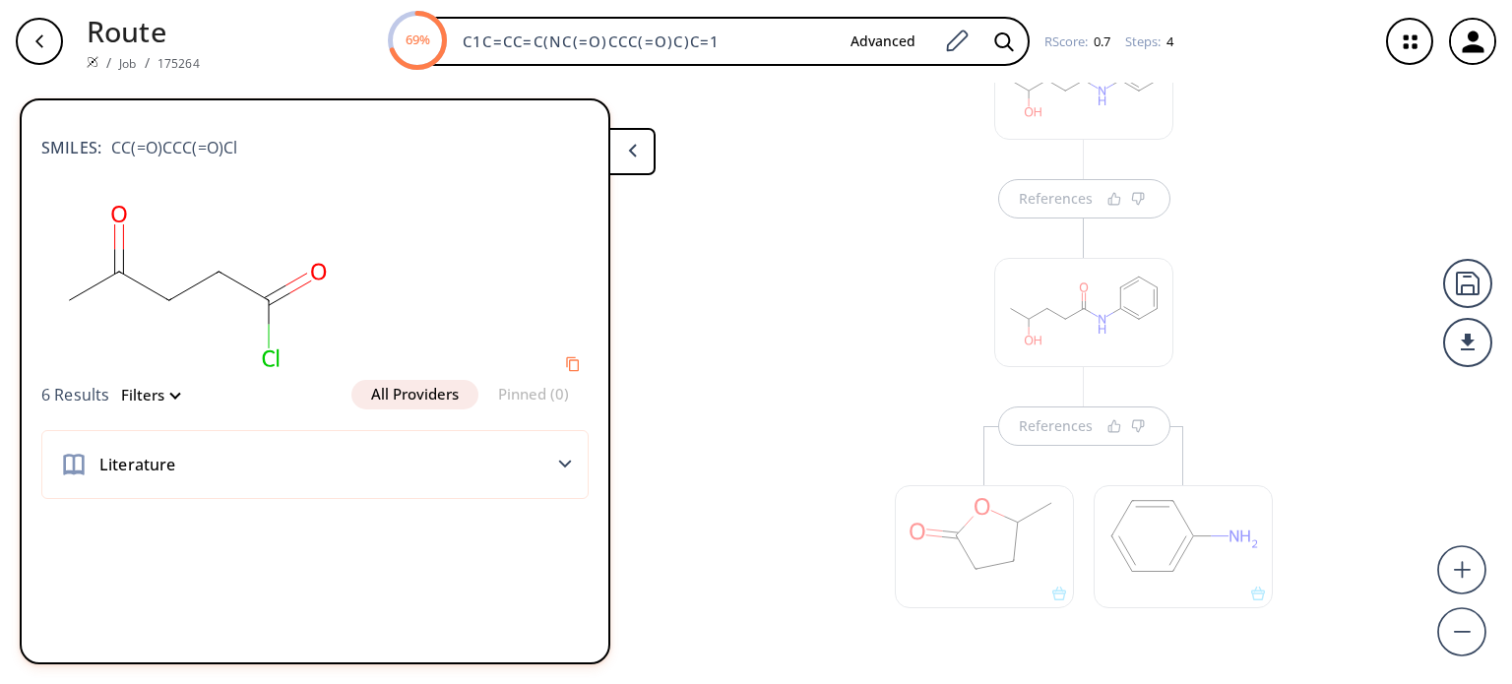
scroll to position [394, 0]
